Goal: Transaction & Acquisition: Purchase product/service

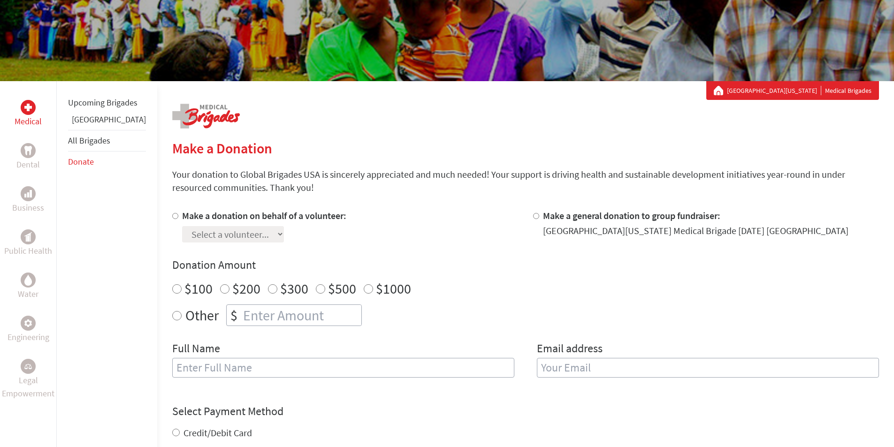
click at [172, 216] on input "Make a donation on behalf of a volunteer:" at bounding box center [175, 216] width 6 height 6
radio input "true"
click at [284, 233] on select "Select a volunteer... [PERSON_NAME] [PERSON_NAME] [PERSON_NAME] [PERSON_NAME] […" at bounding box center [233, 234] width 102 height 16
select select "10D01D71-A2FC-11EF-9472-42010A8A002E"
click at [182, 226] on select "Select a volunteer... [PERSON_NAME] [PERSON_NAME] [PERSON_NAME] [PERSON_NAME] […" at bounding box center [233, 234] width 102 height 16
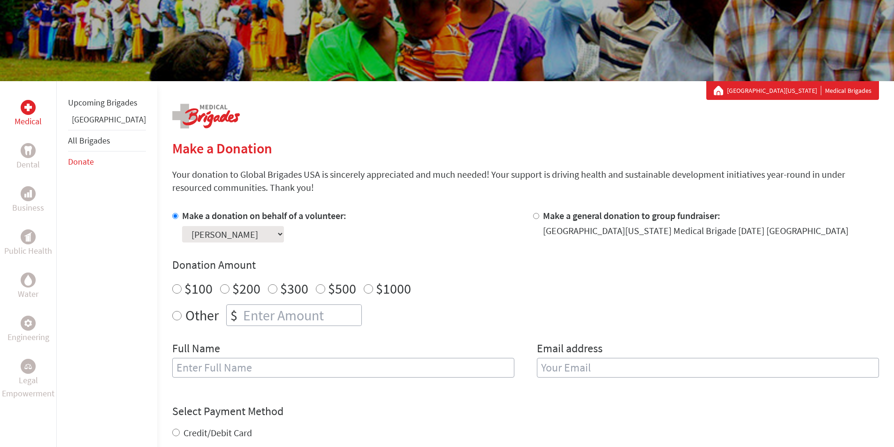
radio input "true"
click at [247, 318] on input "number" at bounding box center [301, 315] width 120 height 21
type input "330"
click at [430, 316] on div "Other $ 330" at bounding box center [525, 316] width 707 height 22
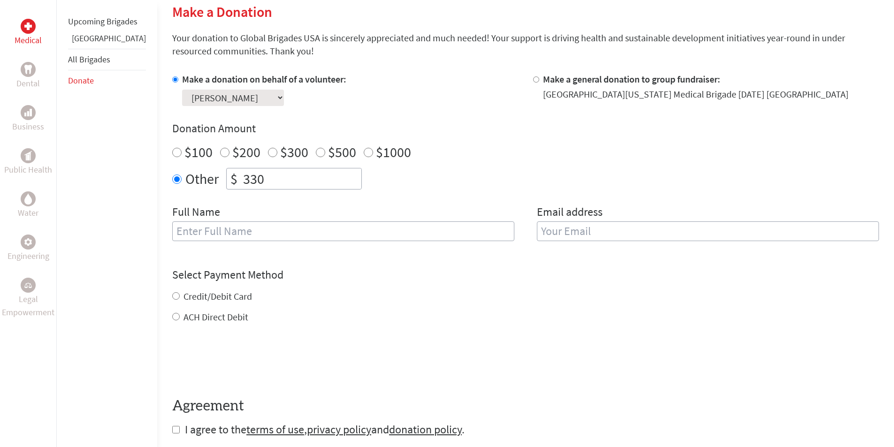
scroll to position [235, 0]
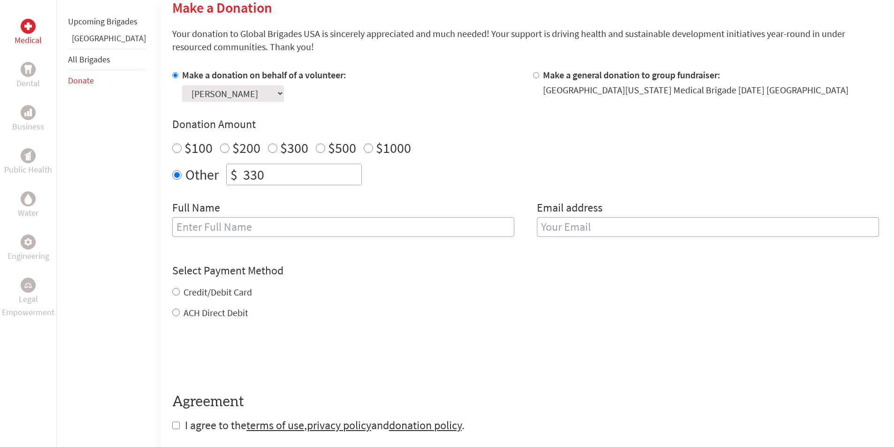
click at [204, 229] on input "text" at bounding box center [343, 227] width 342 height 20
type input "[PERSON_NAME]"
type input "[EMAIL_ADDRESS][DOMAIN_NAME]"
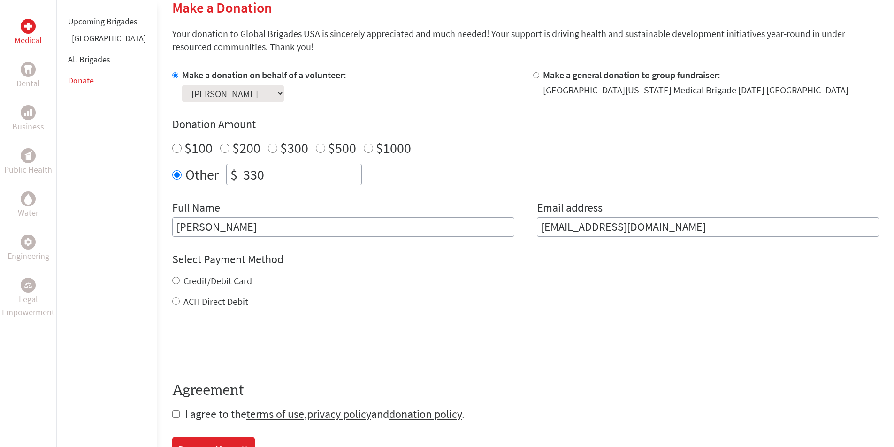
click at [172, 300] on input "ACH Direct Debit" at bounding box center [176, 302] width 8 height 8
radio input "true"
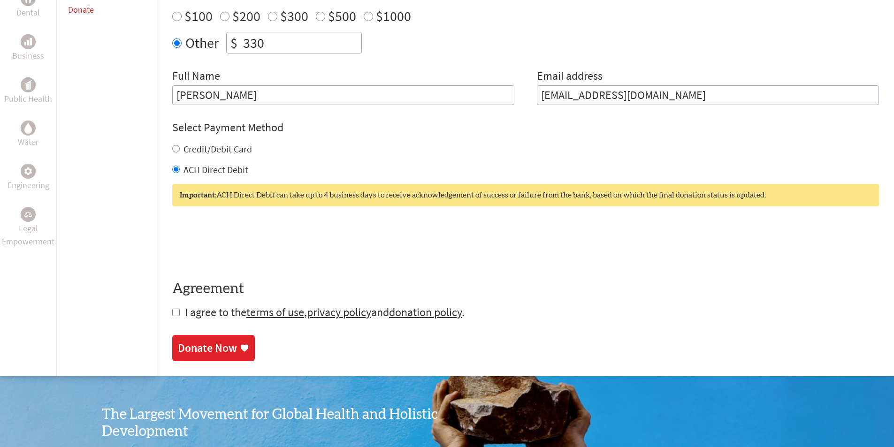
scroll to position [375, 0]
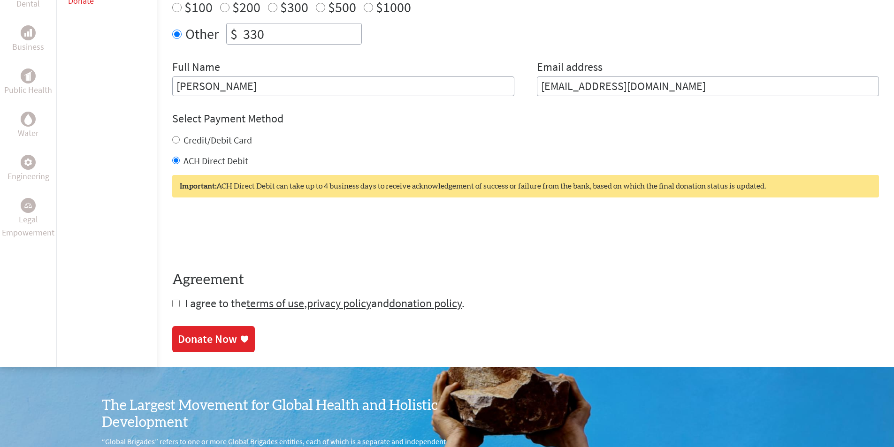
click at [172, 302] on input "checkbox" at bounding box center [176, 304] width 8 height 8
checkbox input "true"
click at [188, 339] on div "Donate Now" at bounding box center [207, 340] width 59 height 15
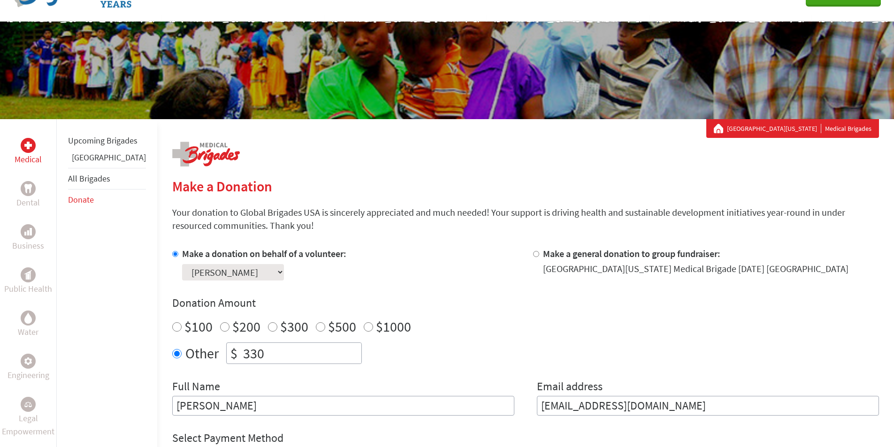
scroll to position [235, 0]
